Goal: Task Accomplishment & Management: Use online tool/utility

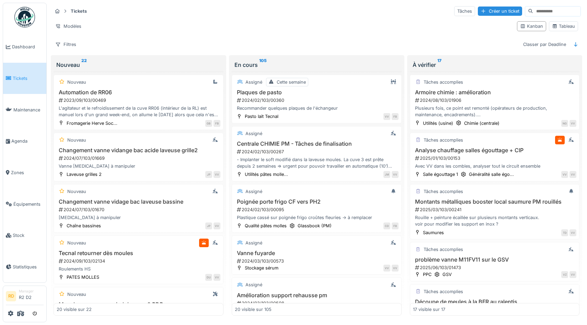
click at [16, 319] on div at bounding box center [25, 313] width 38 height 11
click at [21, 314] on icon at bounding box center [20, 313] width 7 height 5
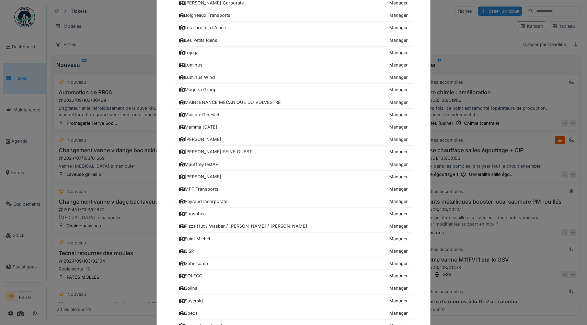
scroll to position [748, 0]
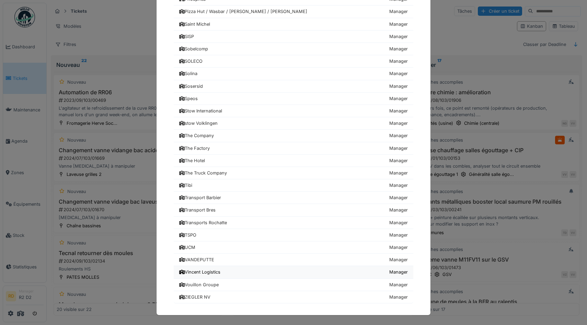
click at [212, 274] on div "Vincent Logistics" at bounding box center [199, 272] width 41 height 7
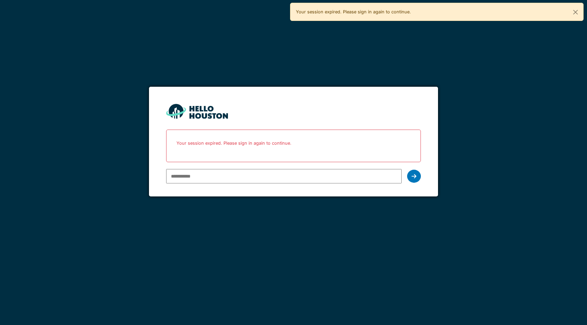
type input "**********"
click at [222, 174] on input "**********" at bounding box center [283, 176] width 235 height 14
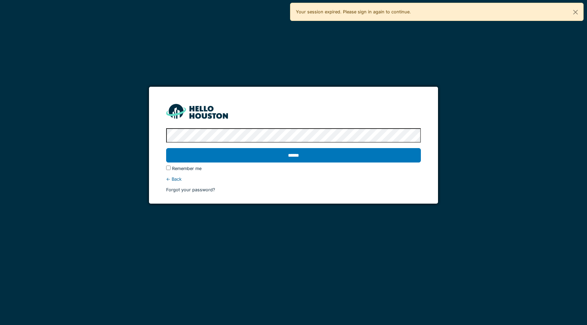
click at [166, 148] on input "******" at bounding box center [293, 155] width 255 height 14
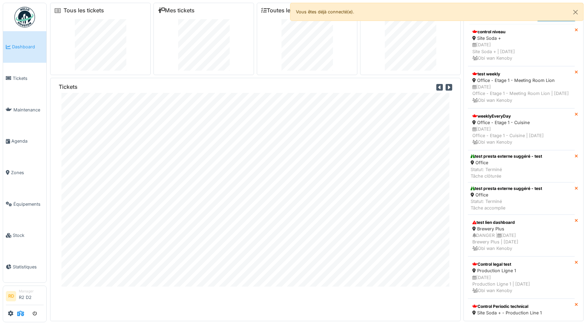
click at [20, 312] on icon at bounding box center [20, 313] width 7 height 5
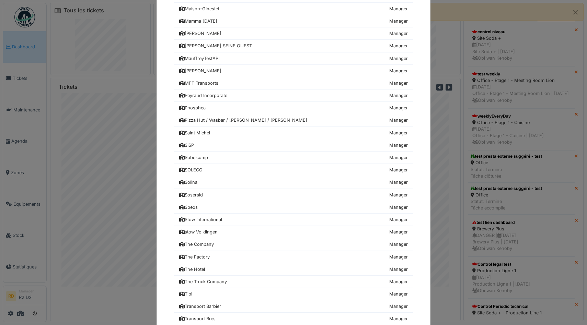
scroll to position [748, 0]
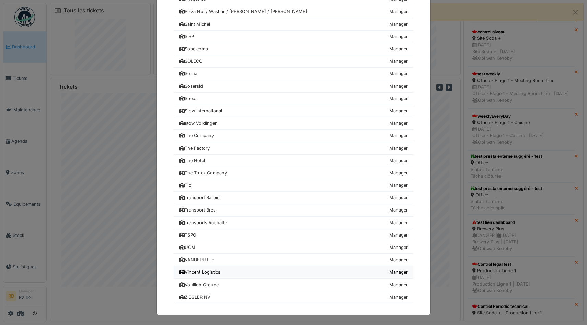
click at [204, 273] on div "Vincent Logistics" at bounding box center [199, 272] width 41 height 7
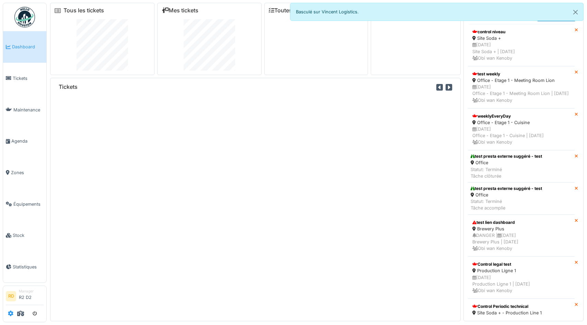
click at [9, 315] on icon at bounding box center [10, 313] width 5 height 5
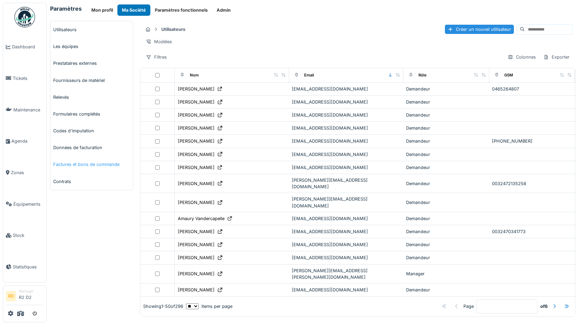
click at [66, 165] on link "Factures et bons de commande" at bounding box center [91, 164] width 82 height 17
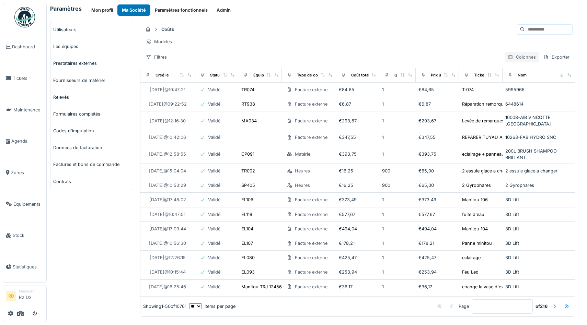
click at [518, 59] on div "Colonnes" at bounding box center [521, 57] width 34 height 10
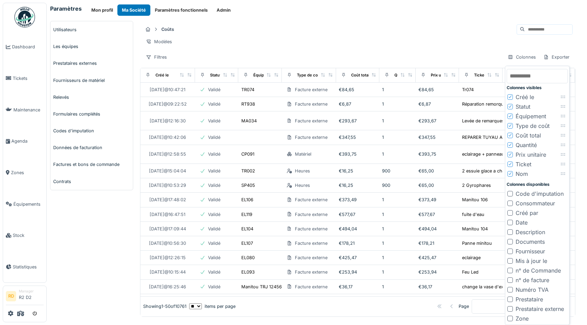
click at [526, 297] on div "Prestataire" at bounding box center [528, 299] width 27 height 8
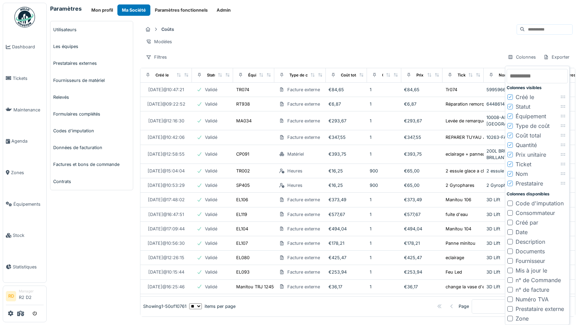
click at [528, 309] on div "Prestataire externe" at bounding box center [539, 309] width 48 height 8
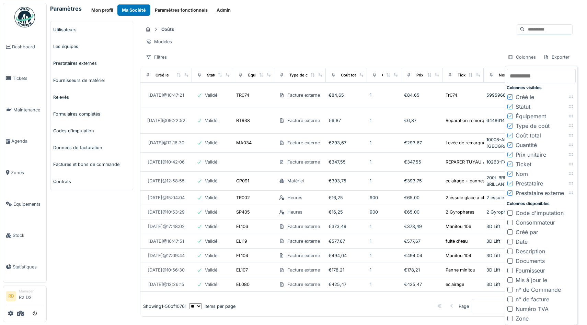
click at [406, 44] on div "Modèles" at bounding box center [357, 42] width 429 height 10
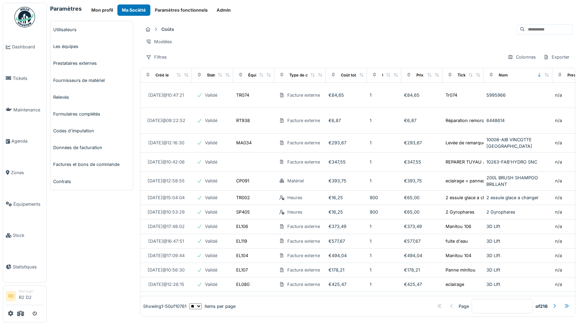
click at [176, 59] on div "Filtres Colonnes Exporter" at bounding box center [357, 57] width 429 height 10
click at [163, 56] on div "Filtres" at bounding box center [156, 57] width 27 height 10
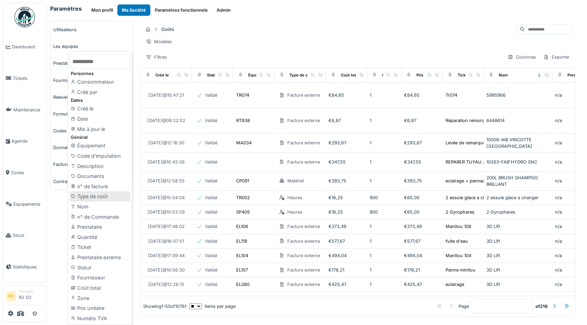
click at [107, 197] on div "Type de coût" at bounding box center [99, 196] width 61 height 10
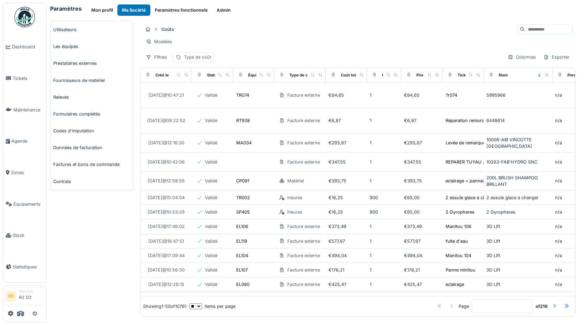
click at [192, 59] on div "Type de coût" at bounding box center [197, 57] width 27 height 7
click at [217, 88] on div "Type de coût" at bounding box center [199, 90] width 40 height 8
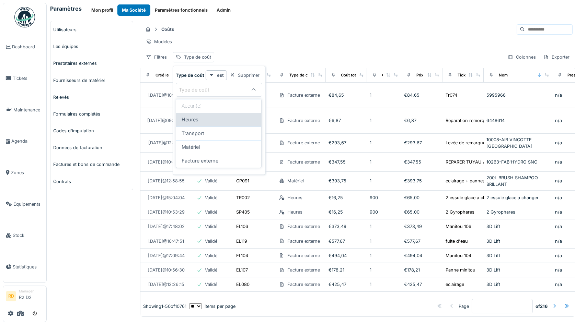
click at [210, 118] on div "Heures" at bounding box center [218, 120] width 74 height 8
type input "*****"
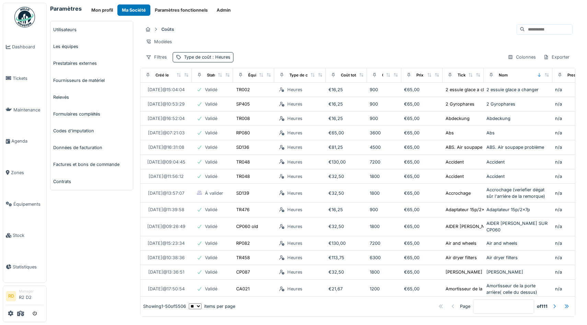
click at [300, 22] on div "Coûts Modèles Filtres Type de coût : Heures Colonnes Exporter" at bounding box center [357, 43] width 435 height 44
click at [529, 56] on div "Colonnes" at bounding box center [521, 57] width 34 height 10
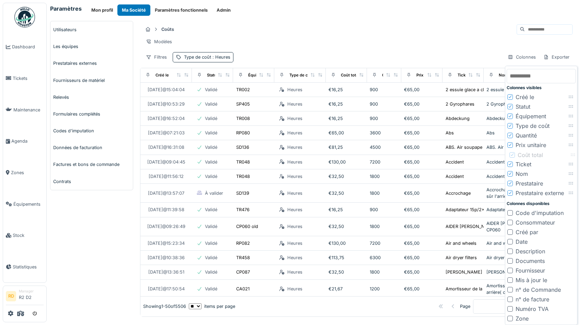
drag, startPoint x: 571, startPoint y: 134, endPoint x: 573, endPoint y: 153, distance: 19.7
click at [511, 125] on icon at bounding box center [510, 125] width 4 height 3
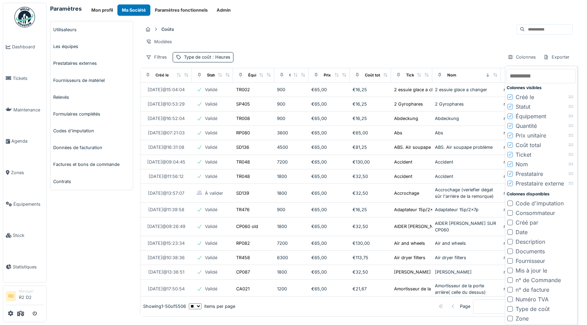
click at [510, 163] on icon at bounding box center [510, 163] width 4 height 3
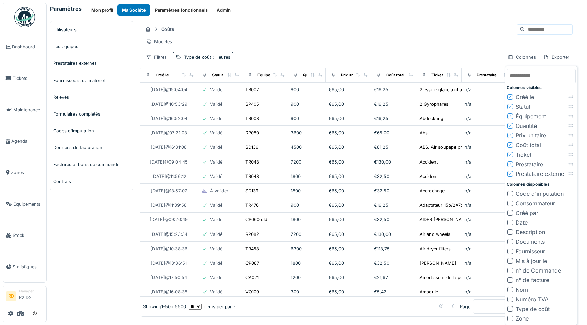
click at [510, 166] on div at bounding box center [510, 164] width 4 height 7
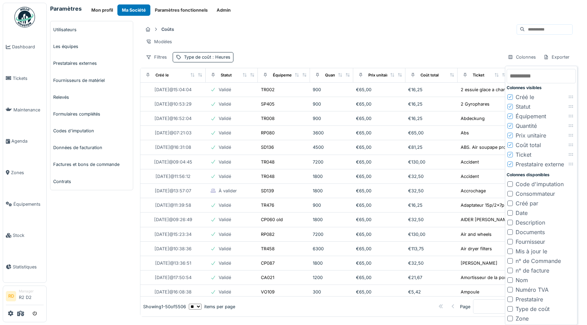
click at [509, 211] on div at bounding box center [509, 212] width 5 height 5
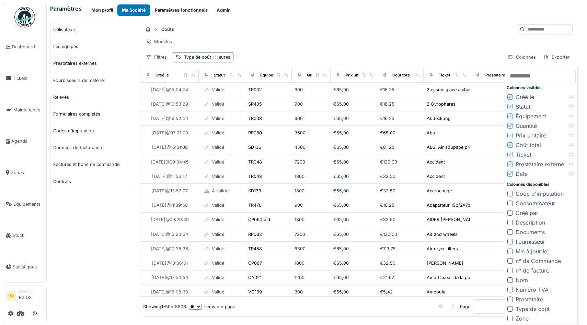
click at [509, 204] on div at bounding box center [509, 203] width 5 height 5
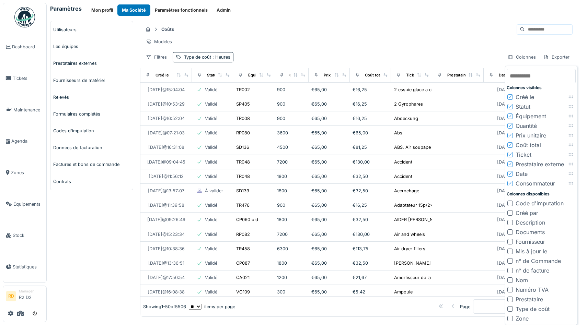
click at [510, 211] on div at bounding box center [509, 212] width 5 height 5
click at [510, 163] on icon at bounding box center [510, 163] width 4 height 3
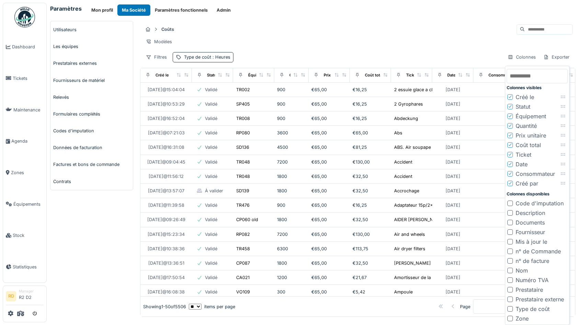
click at [406, 37] on div "Modèles" at bounding box center [357, 42] width 429 height 10
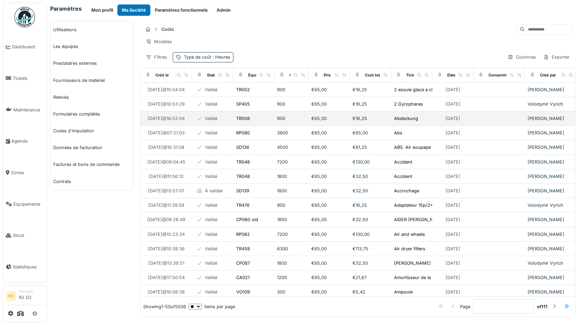
scroll to position [0, 1]
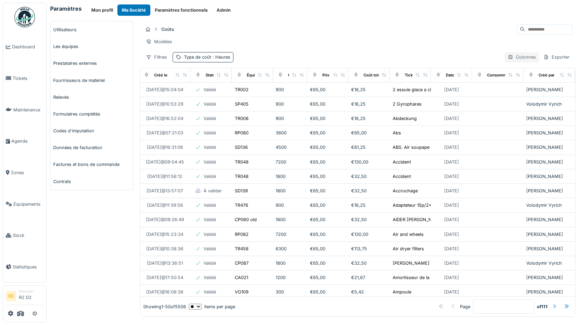
click at [529, 55] on div "Colonnes" at bounding box center [521, 57] width 34 height 10
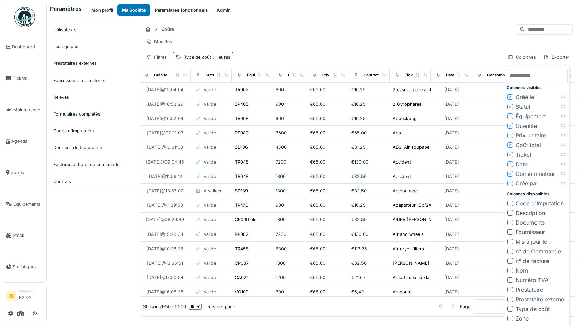
click at [520, 173] on div "Consommateur" at bounding box center [534, 174] width 39 height 8
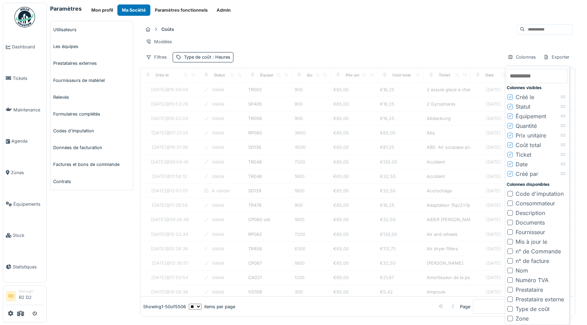
scroll to position [0, 0]
click at [475, 32] on div "Coûts" at bounding box center [357, 29] width 429 height 11
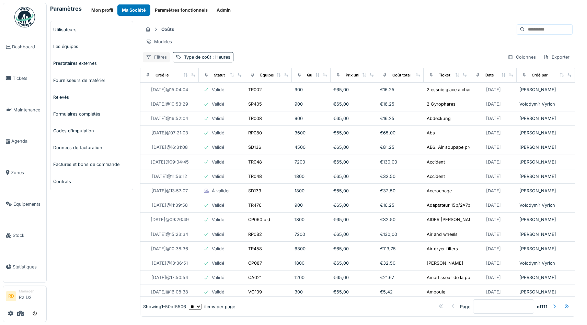
click at [151, 59] on div at bounding box center [148, 57] width 5 height 7
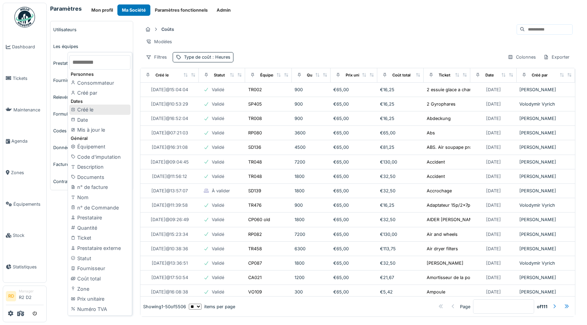
click at [99, 114] on div "Créé le" at bounding box center [99, 110] width 61 height 10
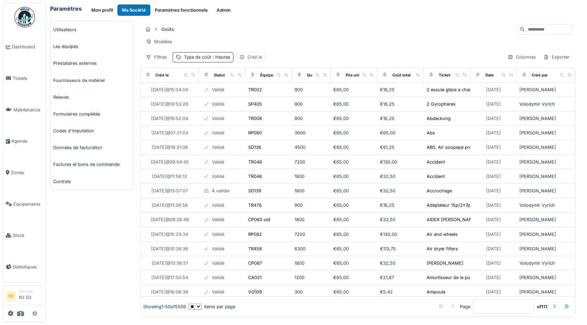
click at [243, 56] on icon at bounding box center [242, 57] width 4 height 4
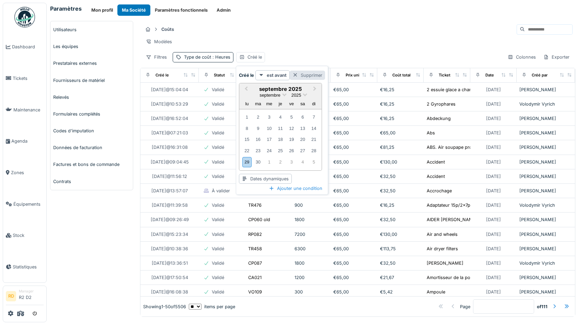
click at [302, 73] on div "Supprimer" at bounding box center [307, 75] width 35 height 9
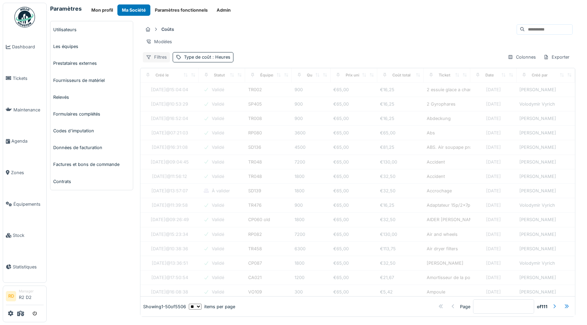
click at [146, 56] on icon at bounding box center [148, 57] width 5 height 4
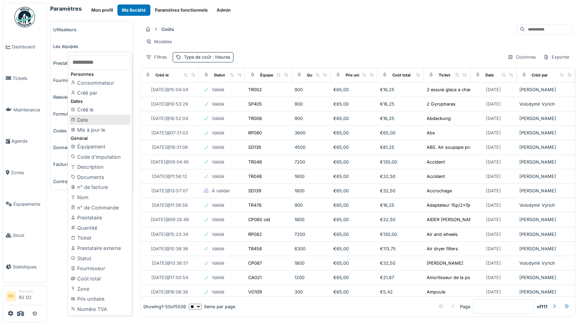
click at [97, 122] on div "Date" at bounding box center [99, 120] width 61 height 10
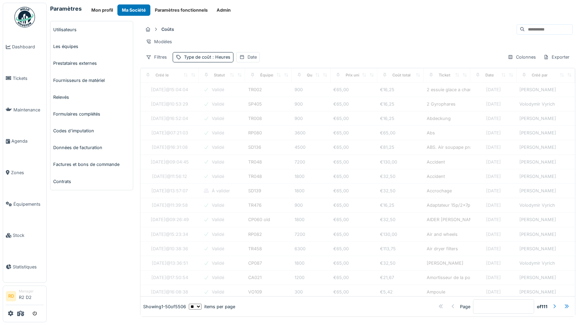
scroll to position [4, 0]
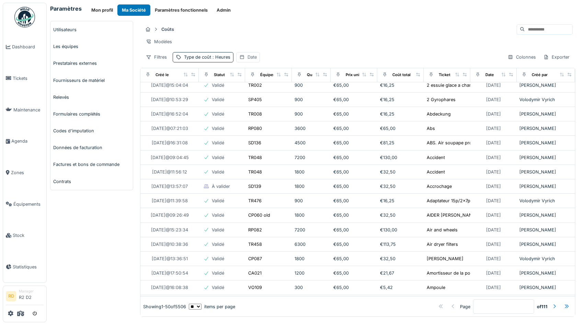
click at [250, 57] on div "Date" at bounding box center [251, 57] width 9 height 7
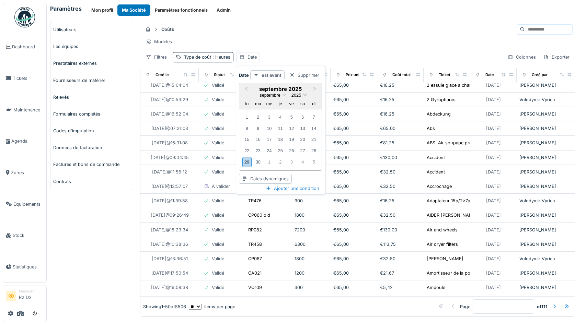
click at [276, 78] on strong "est avant" at bounding box center [271, 75] width 20 height 7
click at [268, 99] on div "est après" at bounding box center [266, 100] width 29 height 10
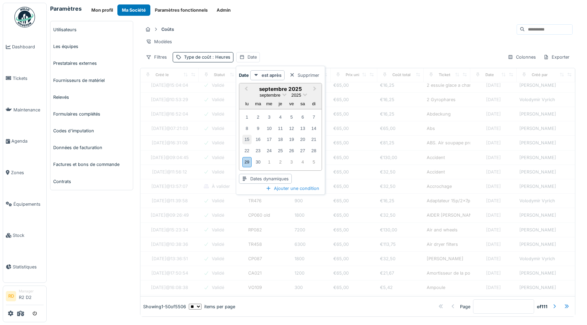
click at [246, 139] on div "15" at bounding box center [246, 139] width 9 height 9
click at [269, 177] on div "Dates dynamiques" at bounding box center [265, 179] width 53 height 10
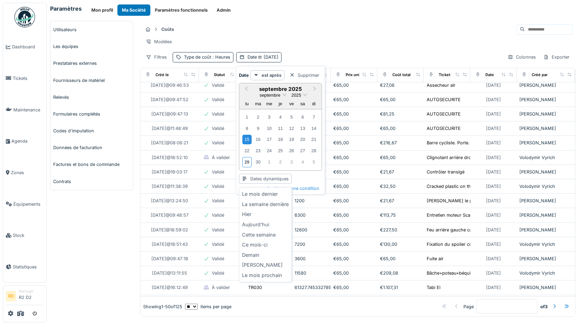
click at [300, 175] on div "Previous Month Next Month septembre 2025 septembre 2025 lu ma me je ve sa di 1 …" at bounding box center [280, 133] width 83 height 101
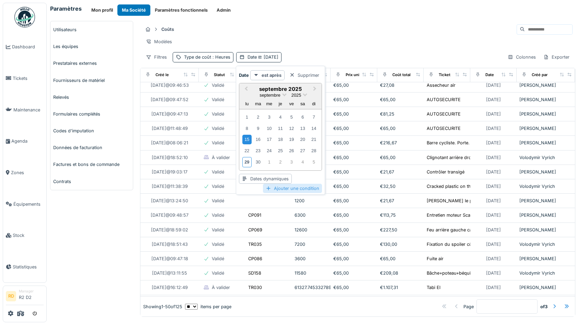
click at [297, 189] on div "Ajouter une condition" at bounding box center [292, 188] width 59 height 9
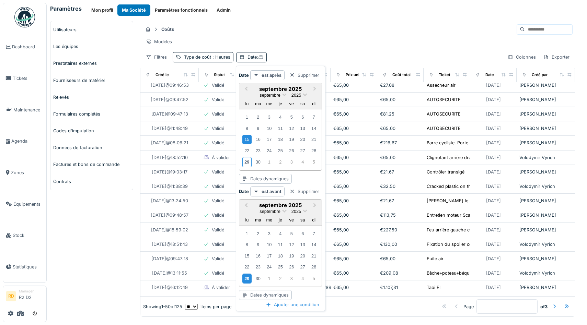
click at [246, 281] on div "29" at bounding box center [246, 279] width 9 height 10
click at [343, 40] on div "Modèles" at bounding box center [357, 42] width 429 height 10
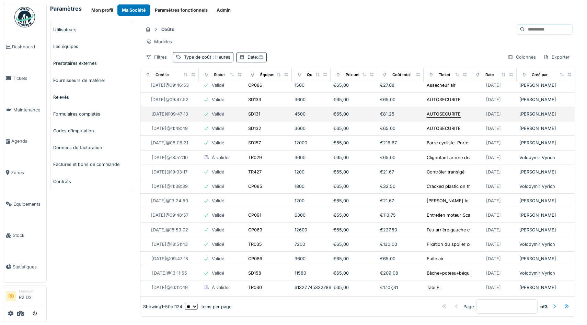
scroll to position [0, 0]
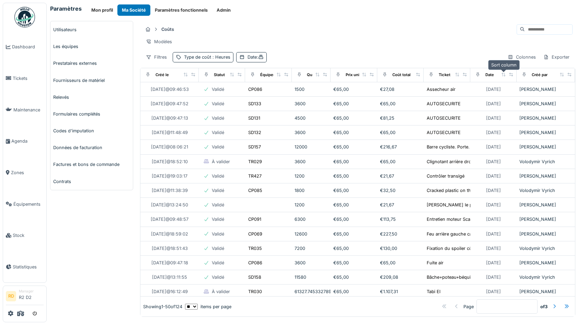
click at [504, 73] on icon at bounding box center [503, 75] width 4 height 4
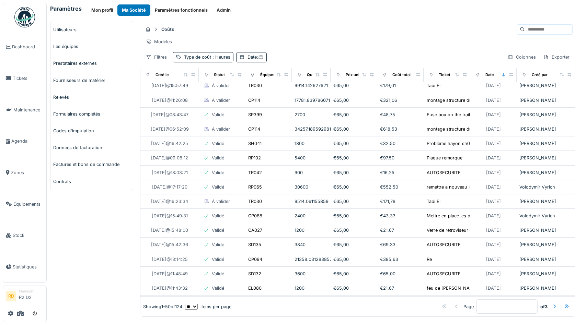
scroll to position [510, 0]
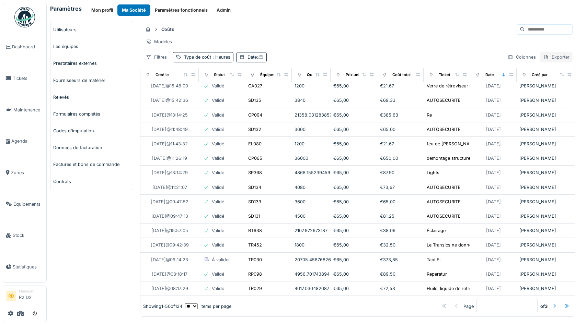
click at [558, 60] on div "Exporter" at bounding box center [556, 57] width 32 height 10
click at [561, 72] on div "Export Excel" at bounding box center [561, 73] width 38 height 10
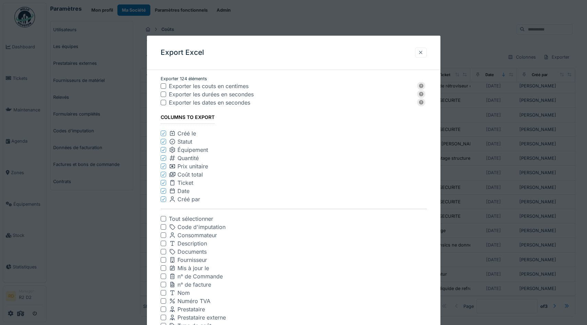
click at [421, 51] on div at bounding box center [420, 52] width 5 height 7
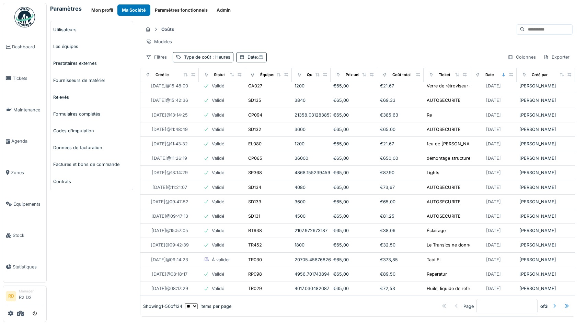
click at [407, 30] on div "Coûts" at bounding box center [357, 29] width 429 height 11
click at [248, 58] on div "Date :" at bounding box center [255, 57] width 16 height 7
click at [401, 27] on div "Coûts" at bounding box center [357, 29] width 429 height 11
click at [566, 307] on div at bounding box center [566, 306] width 5 height 7
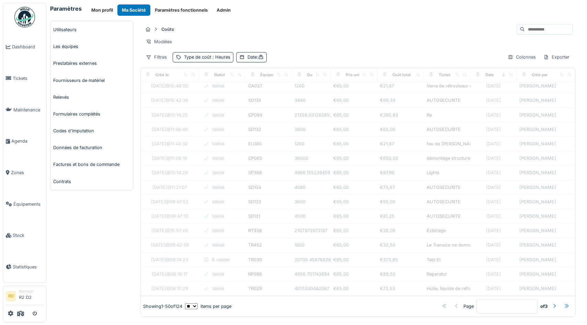
type input "*"
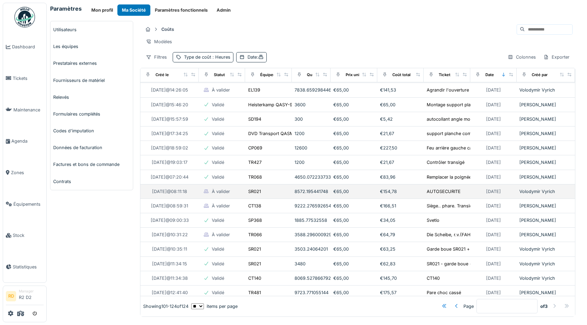
scroll to position [0, 0]
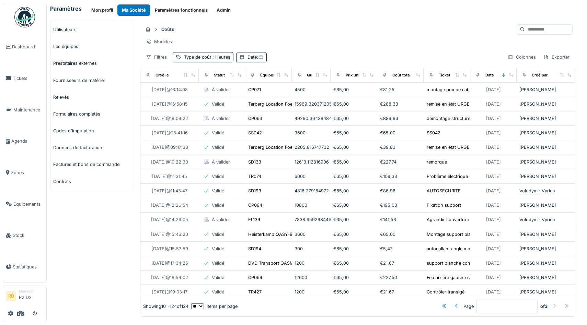
click at [311, 50] on div "Coûts Modèles Filtres Type de coût : Heures Date : Colonnes Exporter" at bounding box center [357, 43] width 435 height 44
click at [246, 61] on div "Date :" at bounding box center [251, 57] width 31 height 10
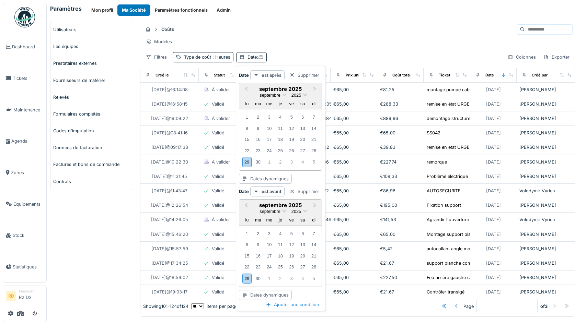
click at [265, 76] on strong "est après" at bounding box center [271, 75] width 20 height 7
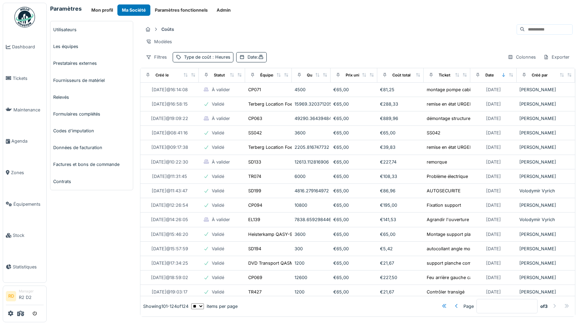
click at [302, 52] on div "Coûts Modèles Filtres Type de coût : Heures Date : Colonnes Exporter" at bounding box center [357, 43] width 435 height 44
click at [247, 59] on div "Date :" at bounding box center [255, 57] width 16 height 7
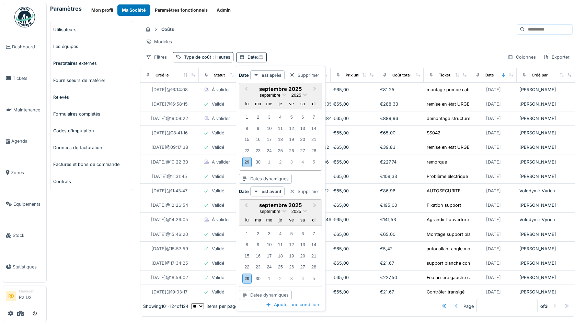
click at [343, 19] on div "Paramètres Mon profil Ma Société Paramètres fonctionnels Admin Utilisateurs Les…" at bounding box center [317, 162] width 540 height 325
